Goal: Navigation & Orientation: Find specific page/section

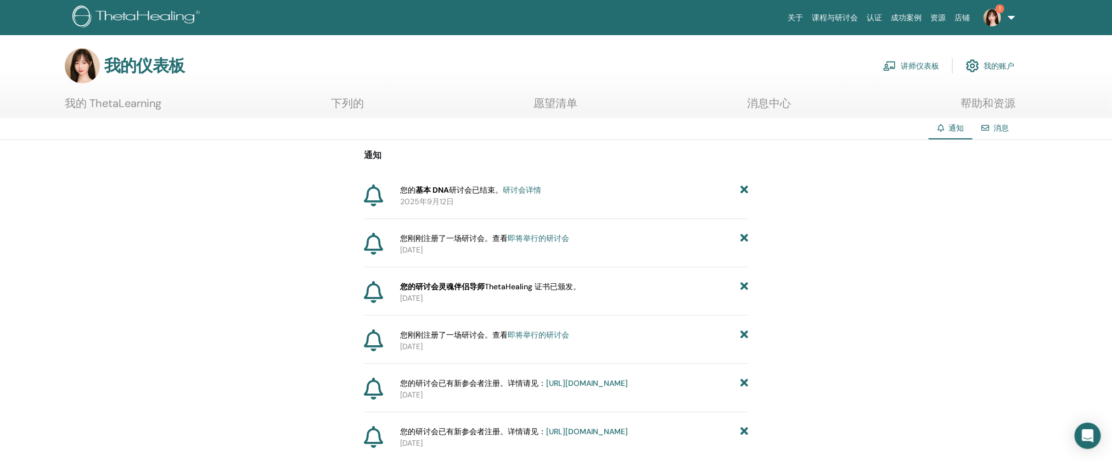
click at [910, 62] on font "讲师仪表板" at bounding box center [919, 66] width 38 height 10
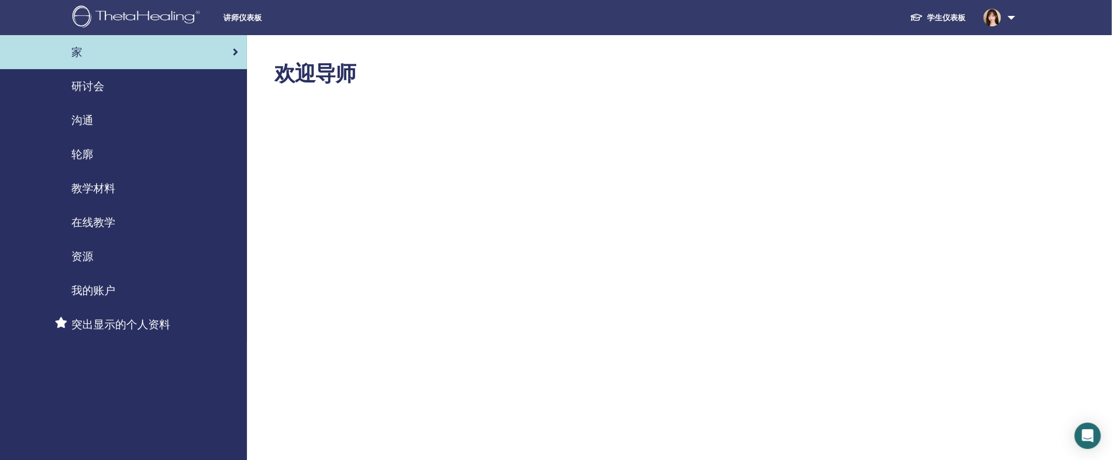
click at [116, 88] on div "研讨会" at bounding box center [123, 86] width 229 height 16
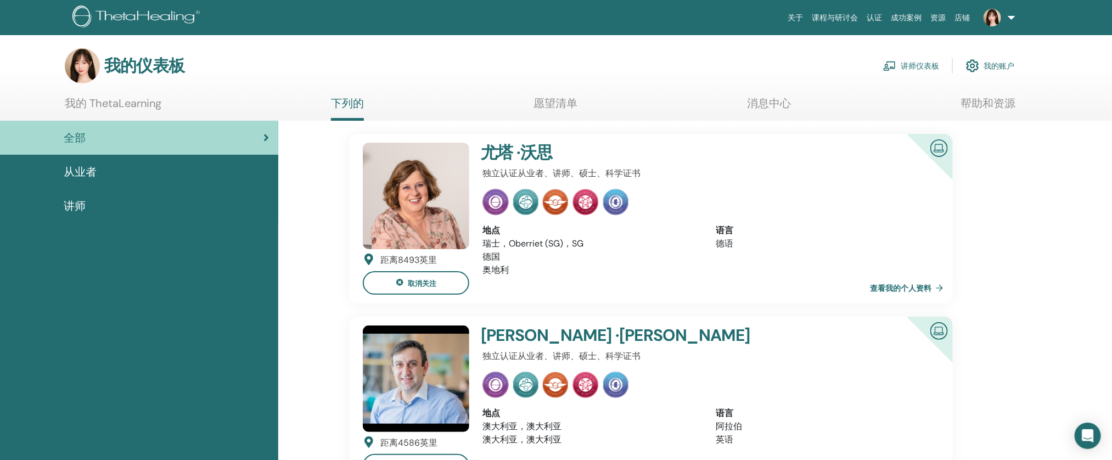
click at [903, 71] on link "讲师仪表板" at bounding box center [911, 66] width 56 height 24
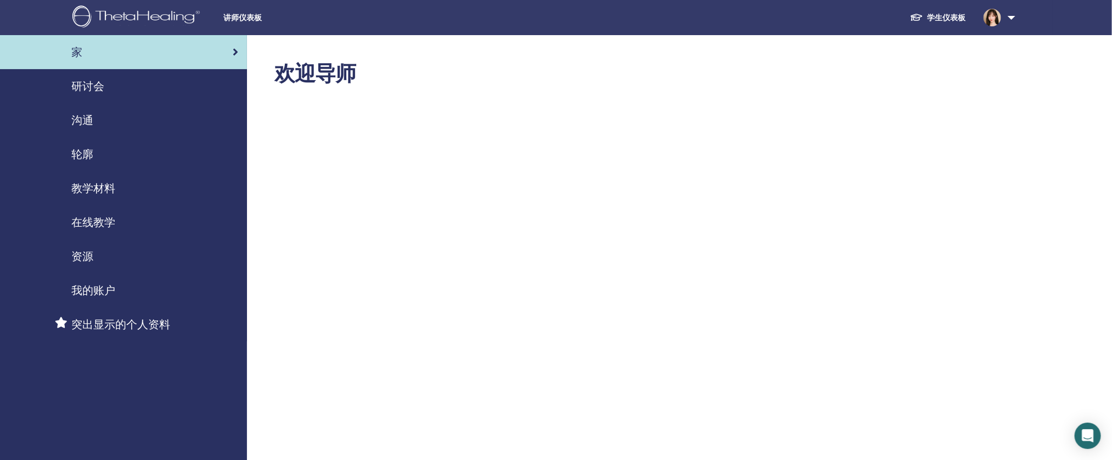
click at [135, 77] on link "研讨会" at bounding box center [123, 86] width 247 height 34
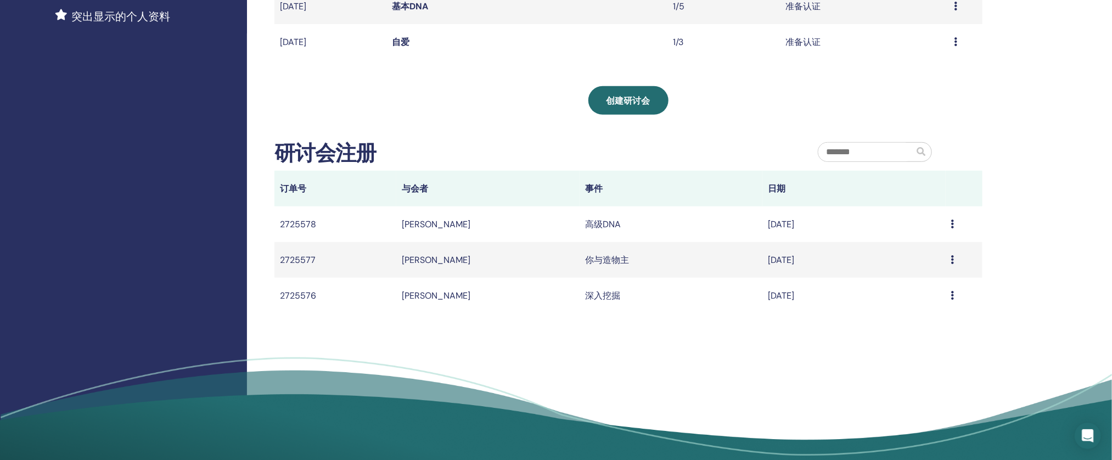
scroll to position [344, 0]
